Goal: Task Accomplishment & Management: Complete application form

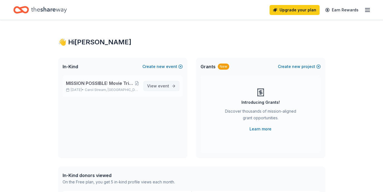
click at [156, 86] on span "View event" at bounding box center [158, 86] width 22 height 7
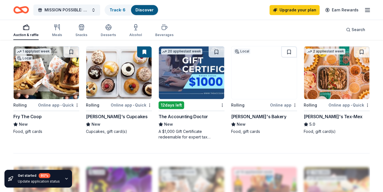
scroll to position [371, 0]
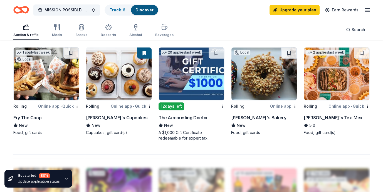
click at [284, 104] on div "Online app" at bounding box center [283, 106] width 27 height 7
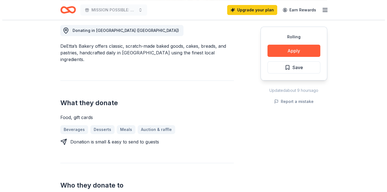
scroll to position [155, 0]
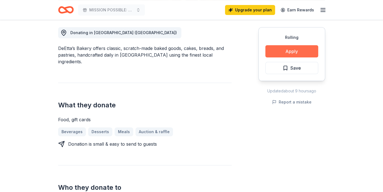
click at [300, 50] on button "Apply" at bounding box center [291, 51] width 53 height 12
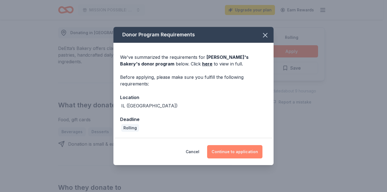
click at [238, 149] on button "Continue to application" at bounding box center [234, 151] width 55 height 13
